Goal: Information Seeking & Learning: Compare options

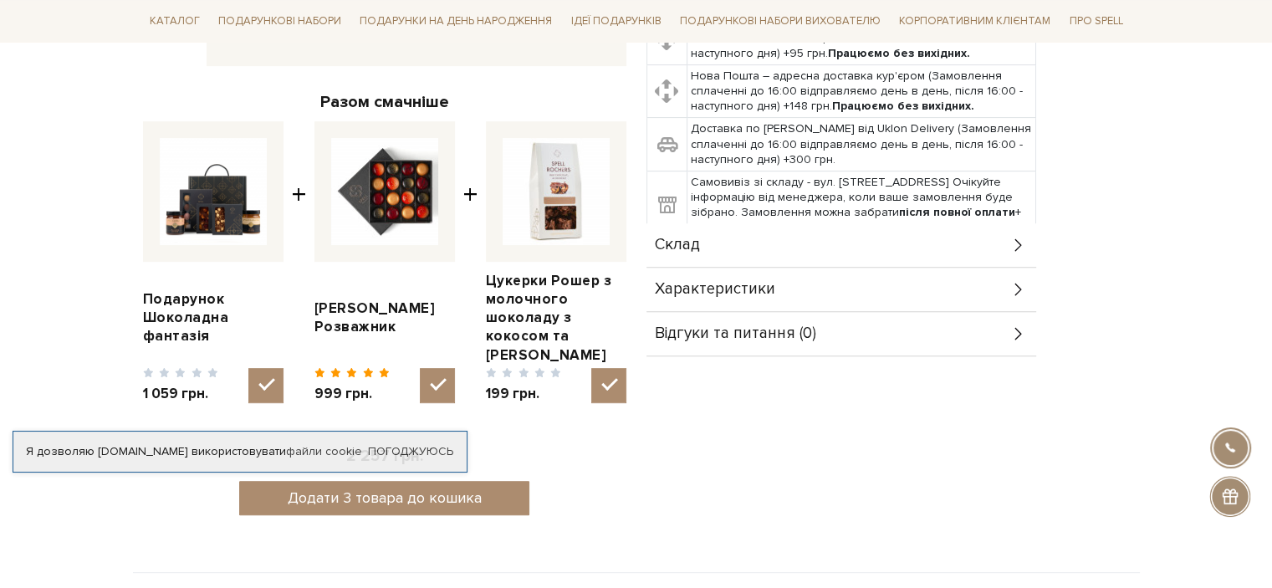
scroll to position [669, 0]
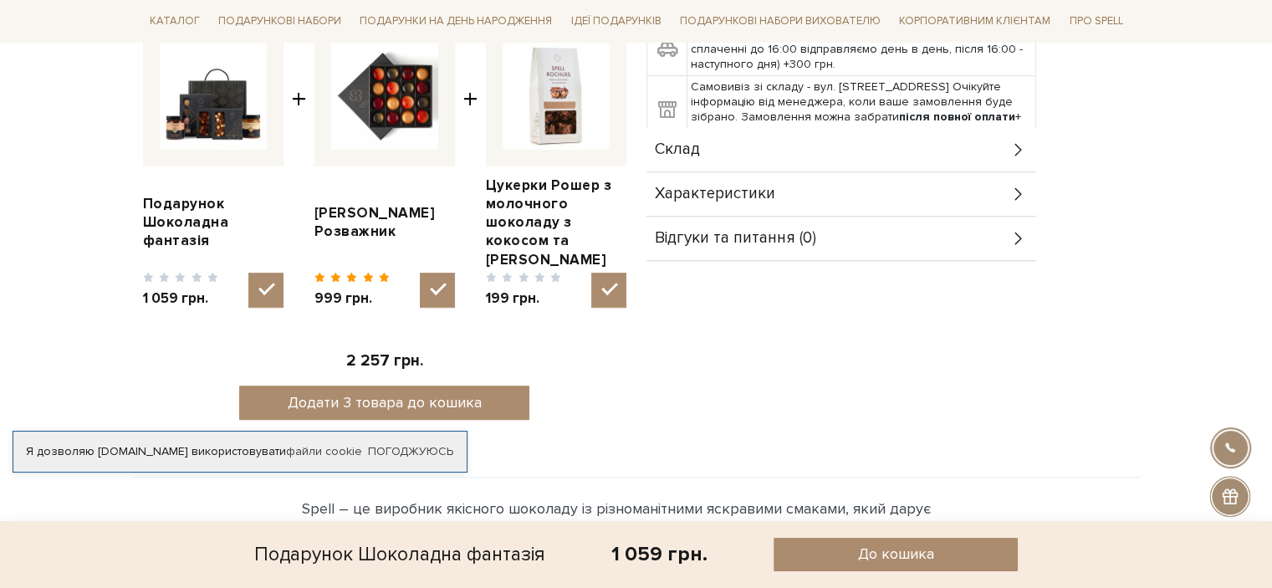
click at [233, 123] on img at bounding box center [213, 96] width 107 height 107
click at [248, 273] on input "checkbox" at bounding box center [265, 290] width 35 height 35
checkbox input "false"
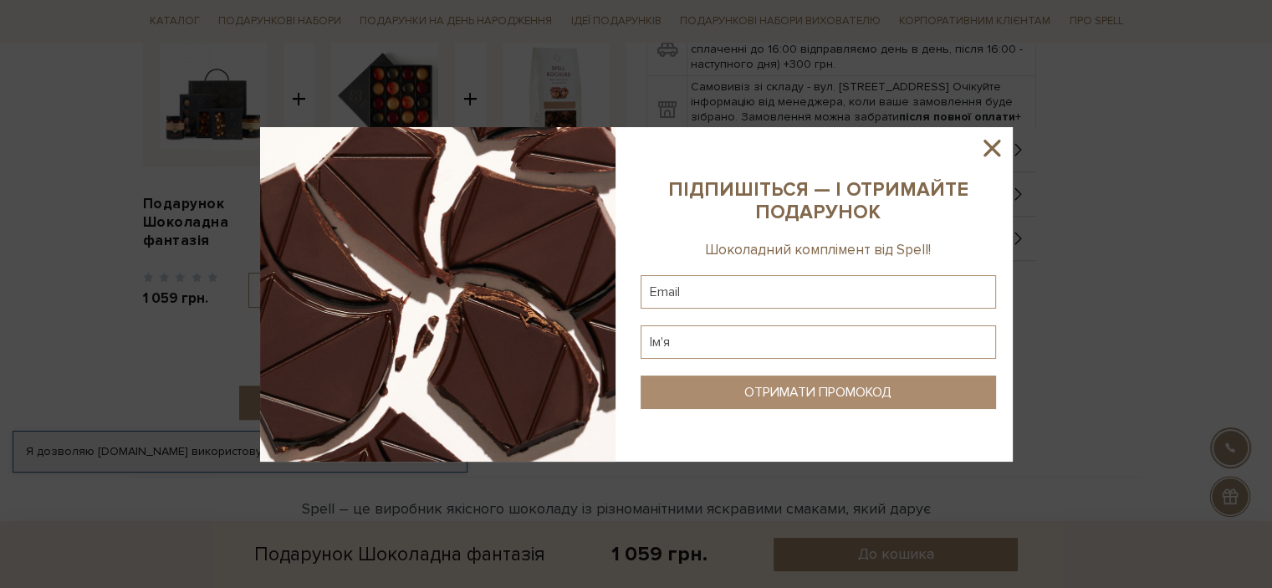
click at [993, 144] on icon at bounding box center [992, 148] width 28 height 28
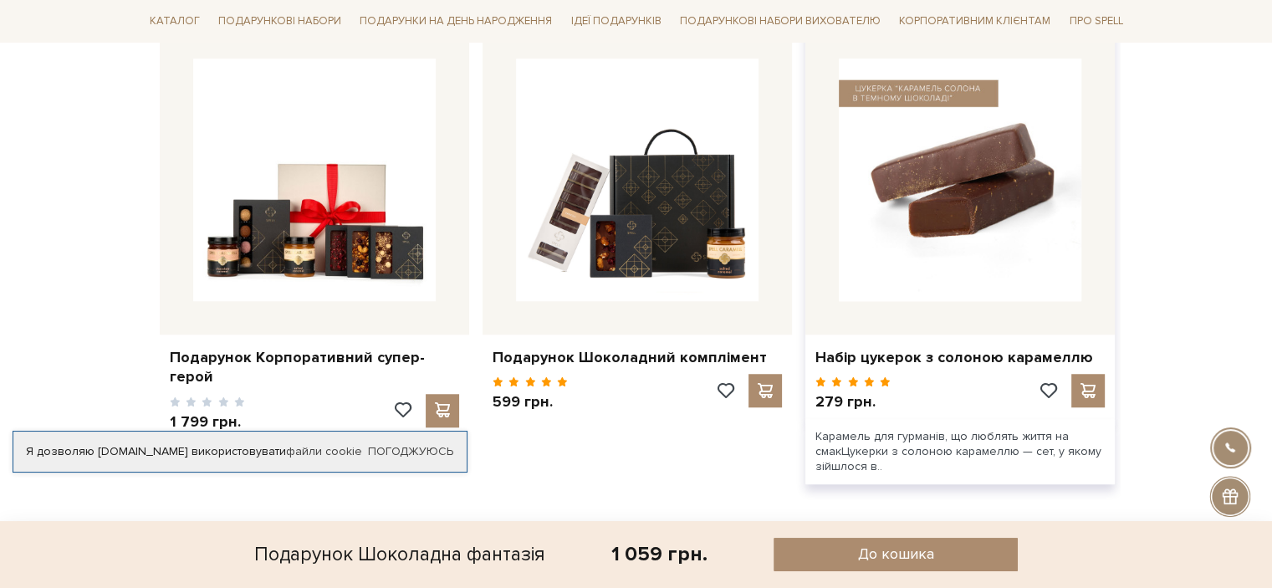
scroll to position [1338, 0]
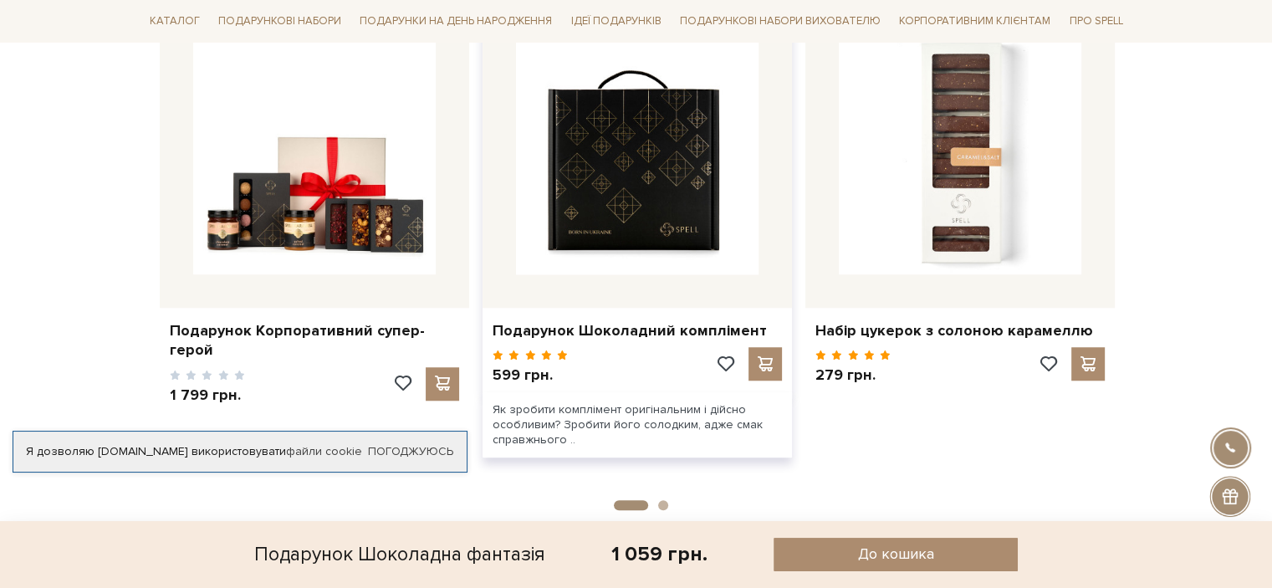
click at [691, 197] on img at bounding box center [637, 153] width 243 height 243
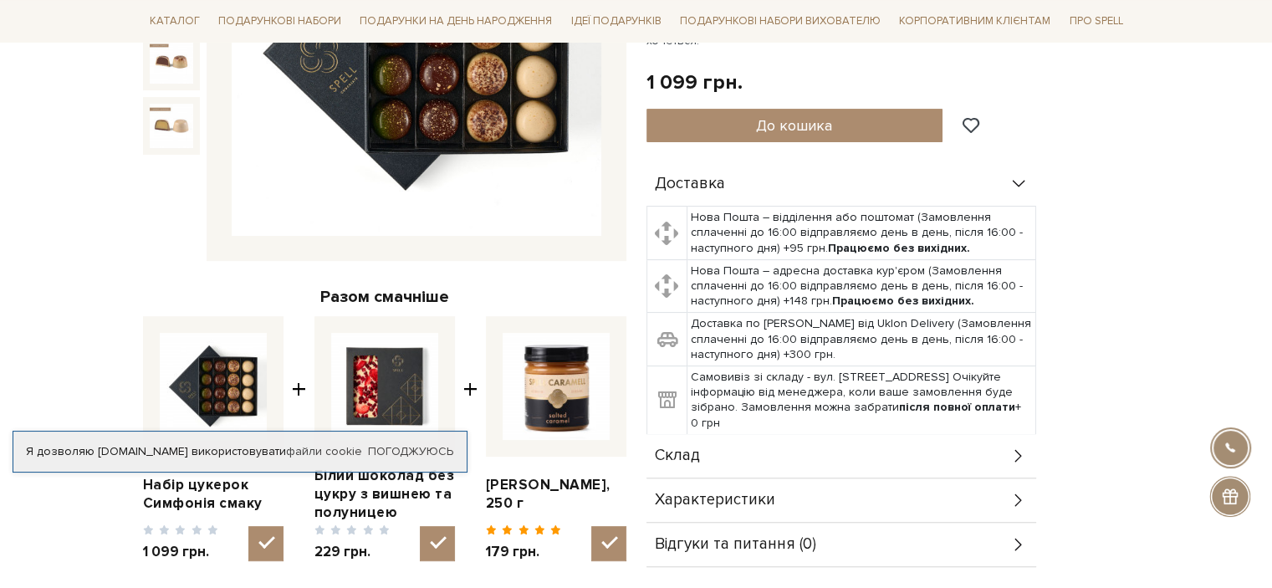
scroll to position [502, 0]
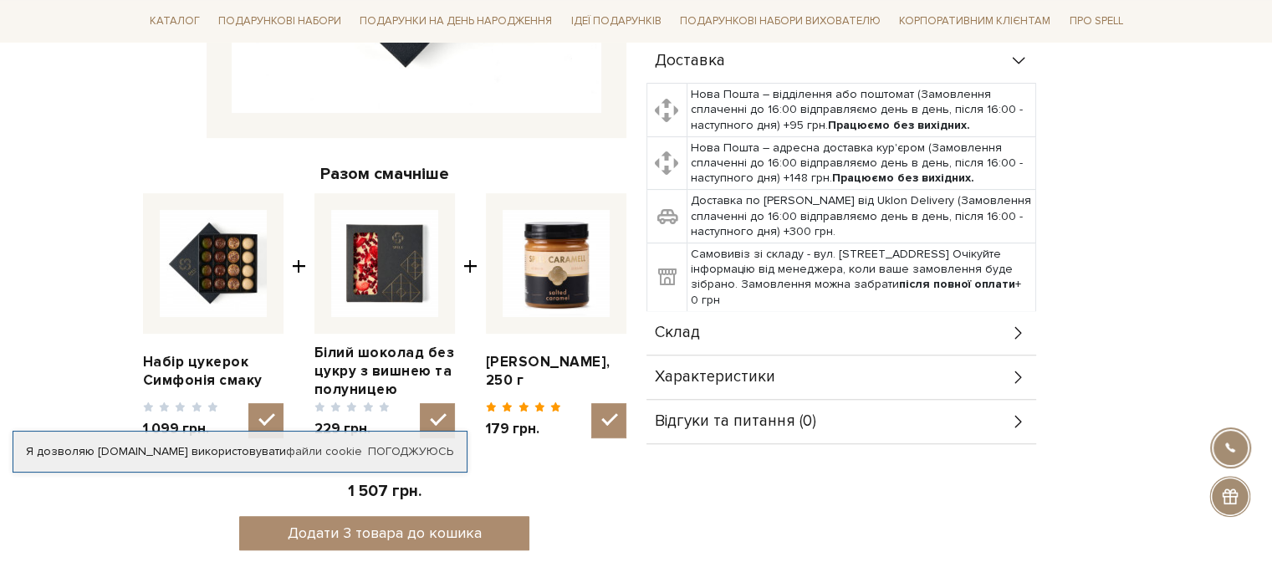
click at [237, 297] on img at bounding box center [213, 263] width 107 height 107
click at [248, 403] on input "checkbox" at bounding box center [265, 420] width 35 height 35
click at [224, 259] on img at bounding box center [213, 263] width 107 height 107
click at [248, 403] on input "checkbox" at bounding box center [265, 420] width 35 height 35
checkbox input "true"
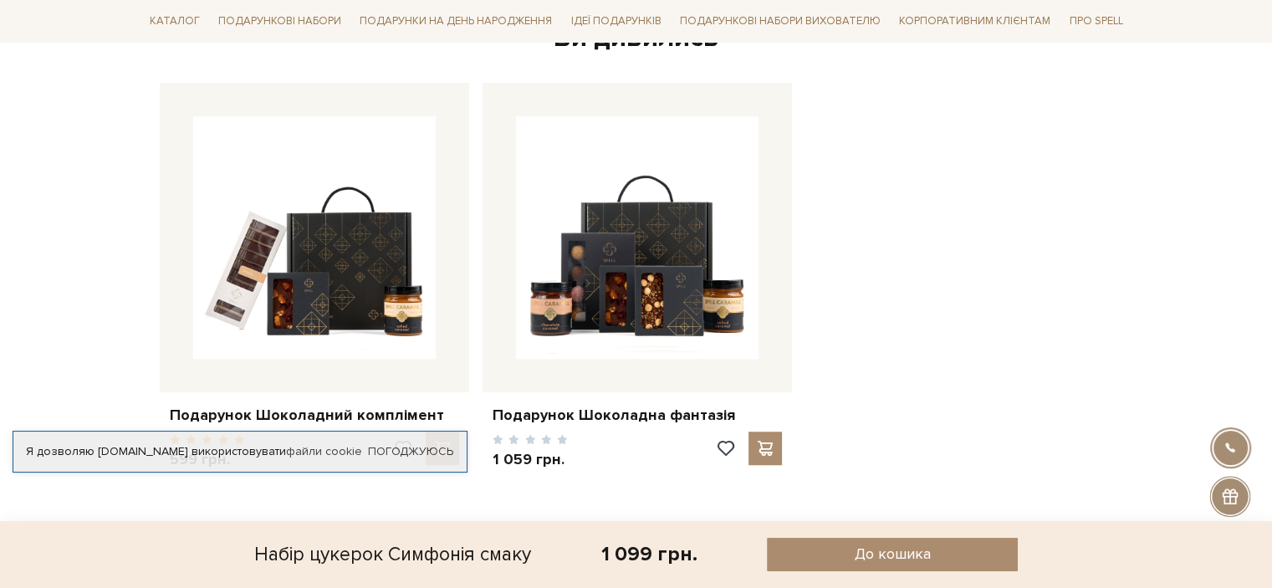
scroll to position [1255, 0]
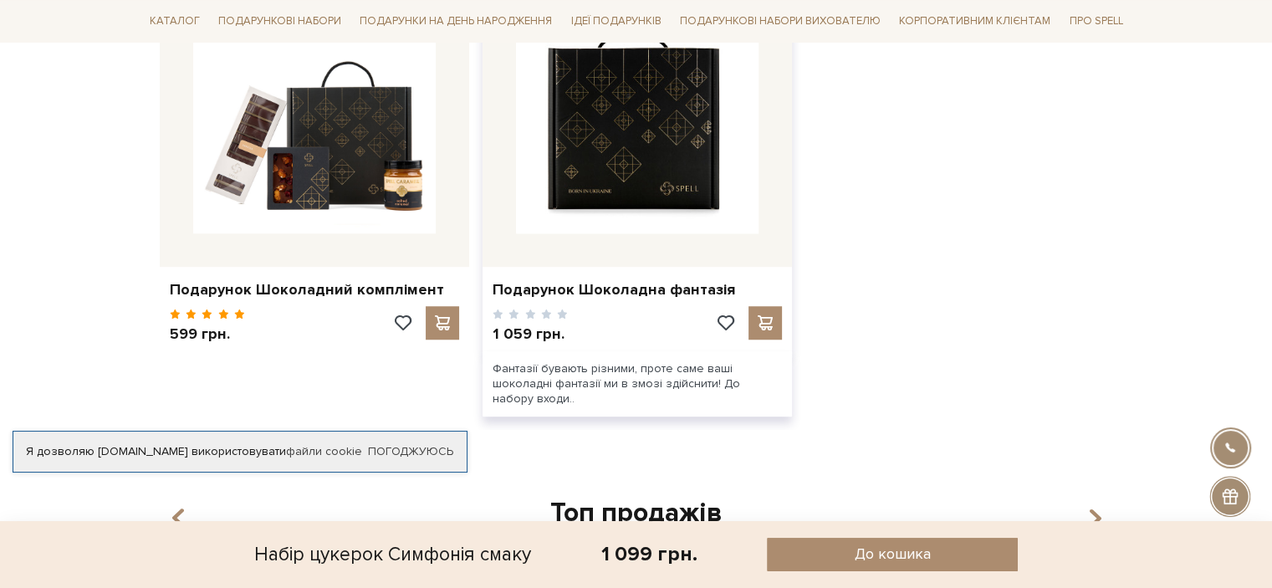
click at [719, 197] on img at bounding box center [637, 112] width 243 height 243
